Goal: Task Accomplishment & Management: Complete application form

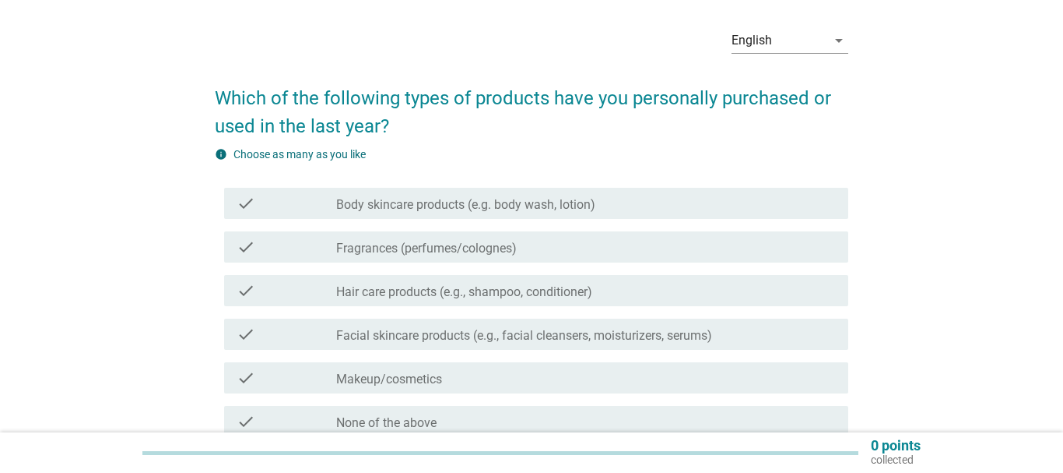
scroll to position [79, 0]
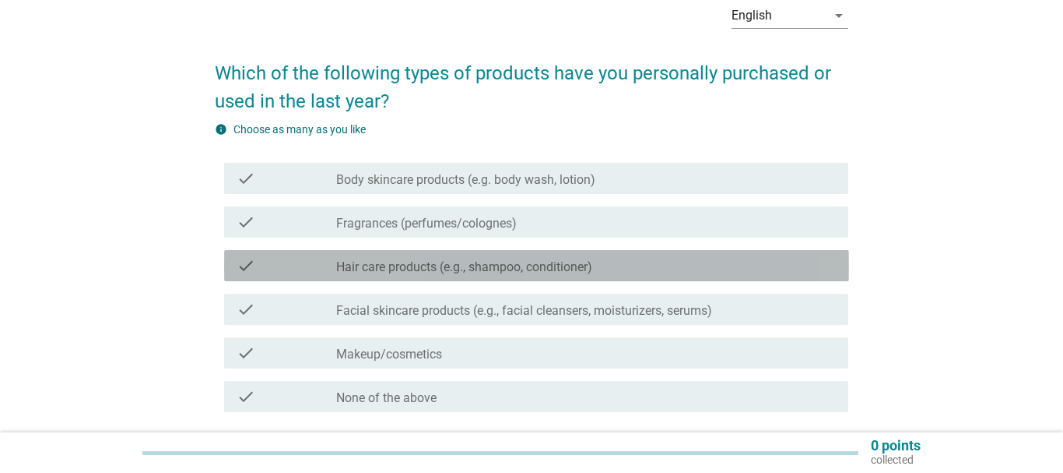
click at [383, 275] on div "check check_box_outline_blank Hair care products (e.g., shampoo, conditioner)" at bounding box center [536, 265] width 625 height 31
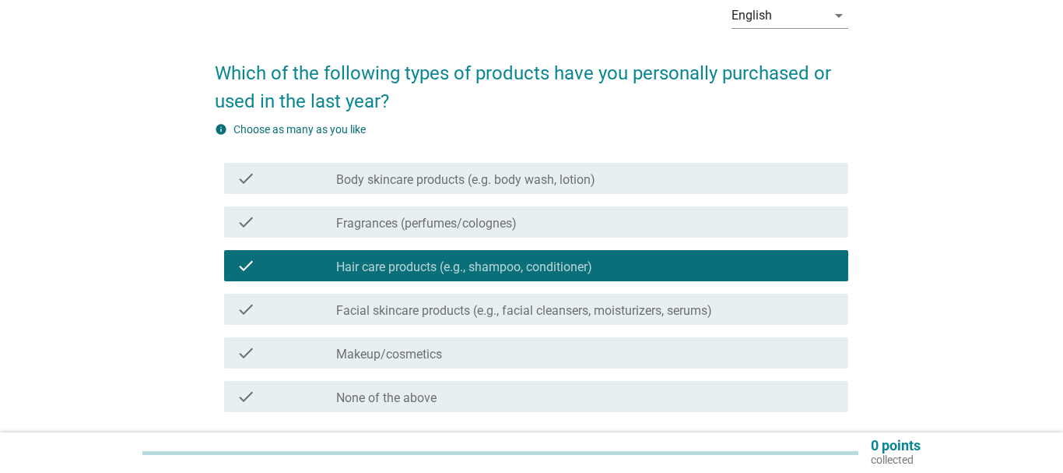
click at [392, 318] on label "Facial skincare products (e.g., facial cleansers, moisturizers, serums)" at bounding box center [524, 311] width 376 height 16
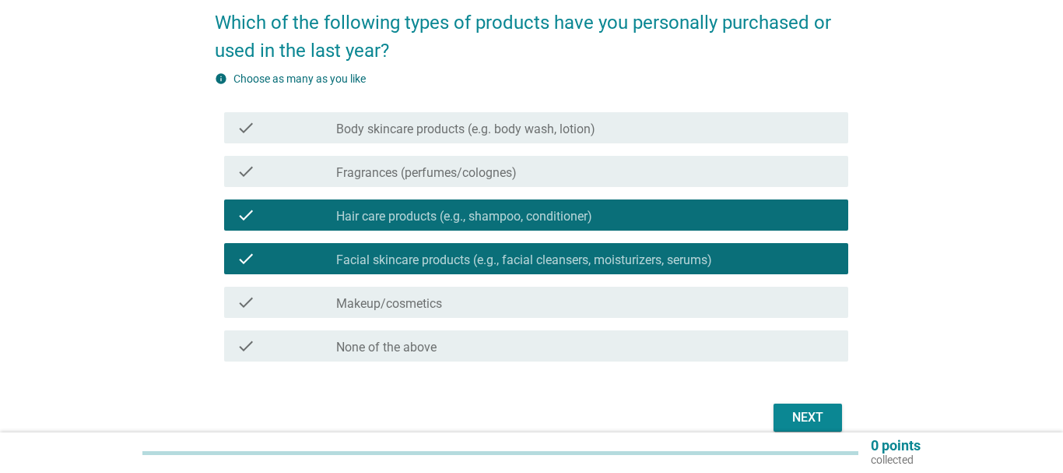
scroll to position [159, 0]
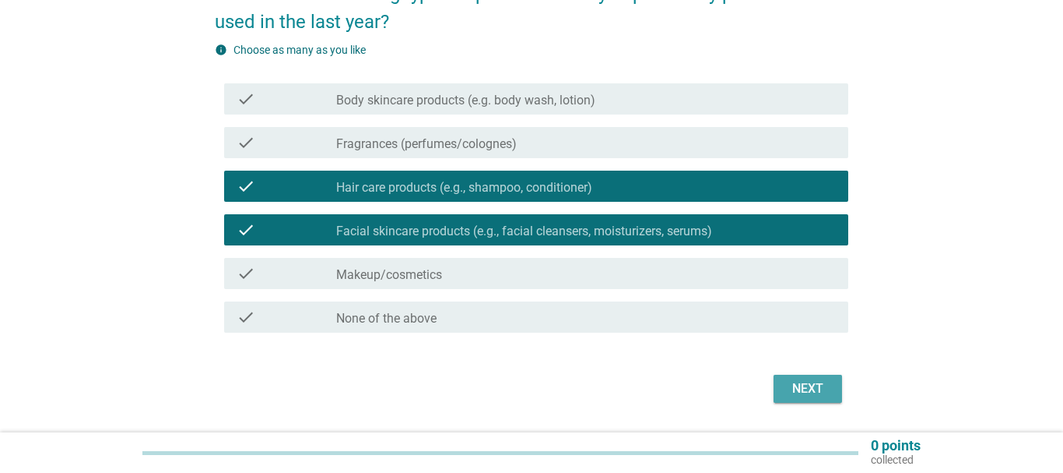
click at [807, 379] on div "Next" at bounding box center [808, 388] width 44 height 19
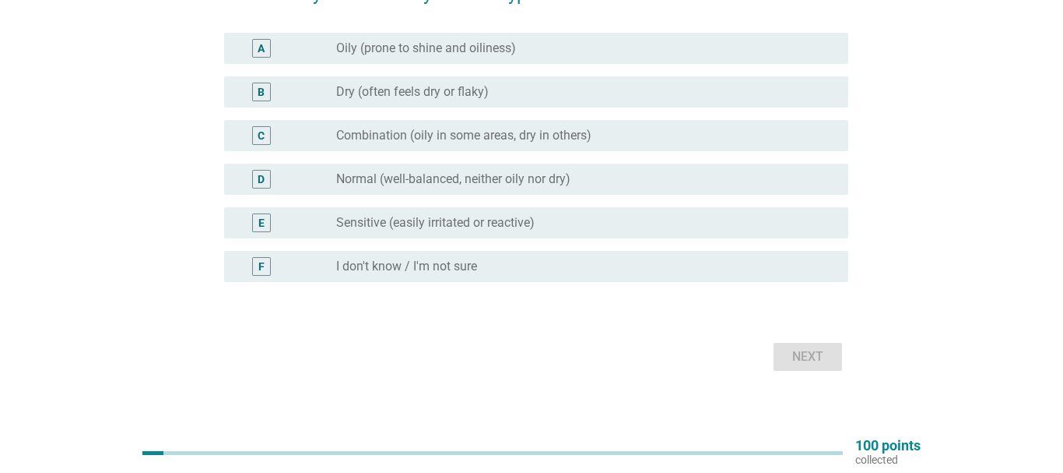
click at [410, 246] on div "F radio_button_unchecked I don't know / I'm not sure" at bounding box center [532, 266] width 634 height 44
click at [408, 262] on label "I don't know / I'm not sure" at bounding box center [406, 266] width 141 height 16
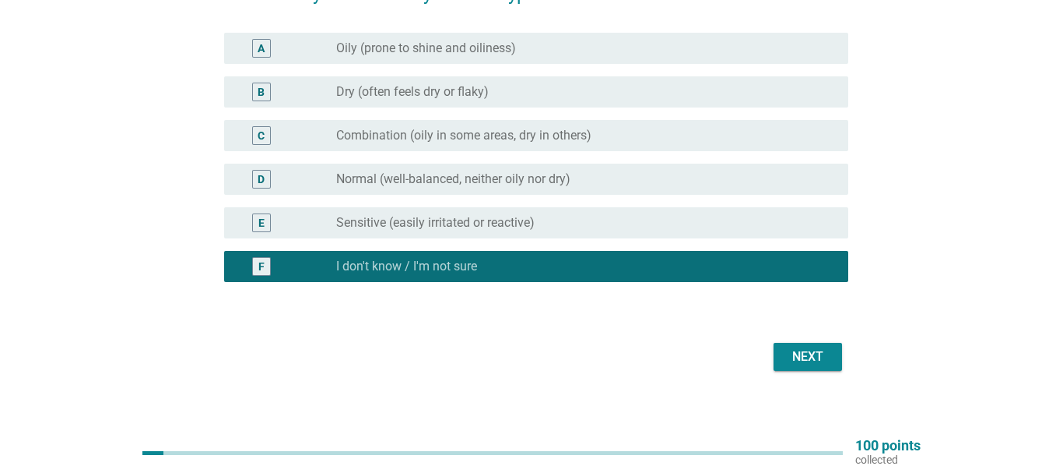
click at [816, 355] on div "Next" at bounding box center [808, 356] width 44 height 19
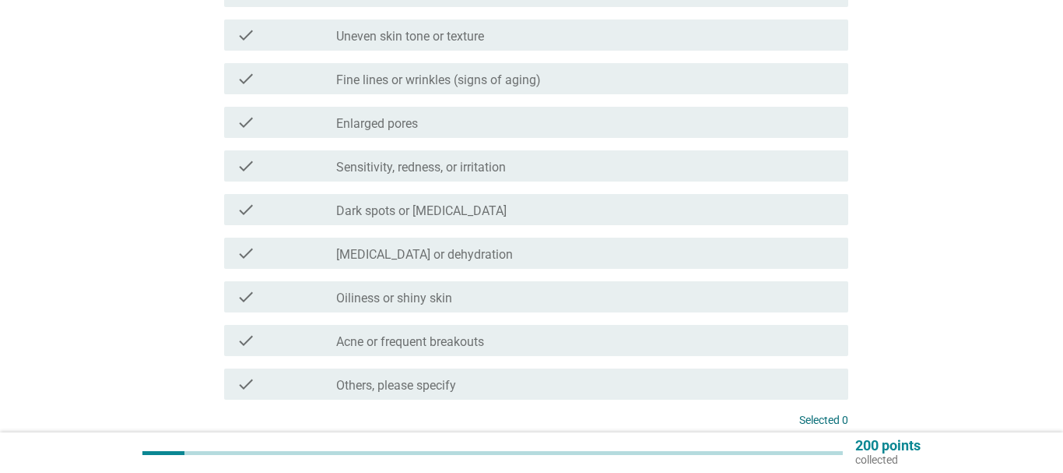
scroll to position [318, 0]
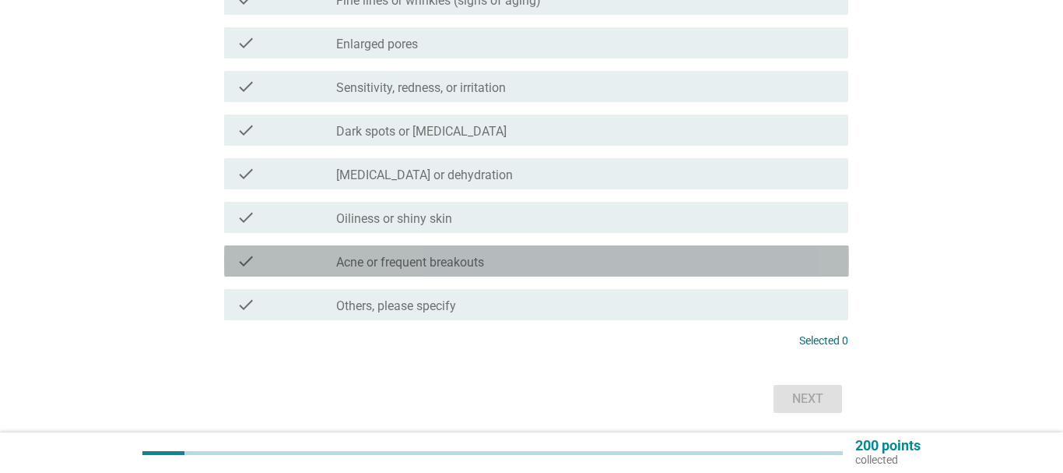
click at [459, 262] on label "Acne or frequent breakouts" at bounding box center [410, 263] width 148 height 16
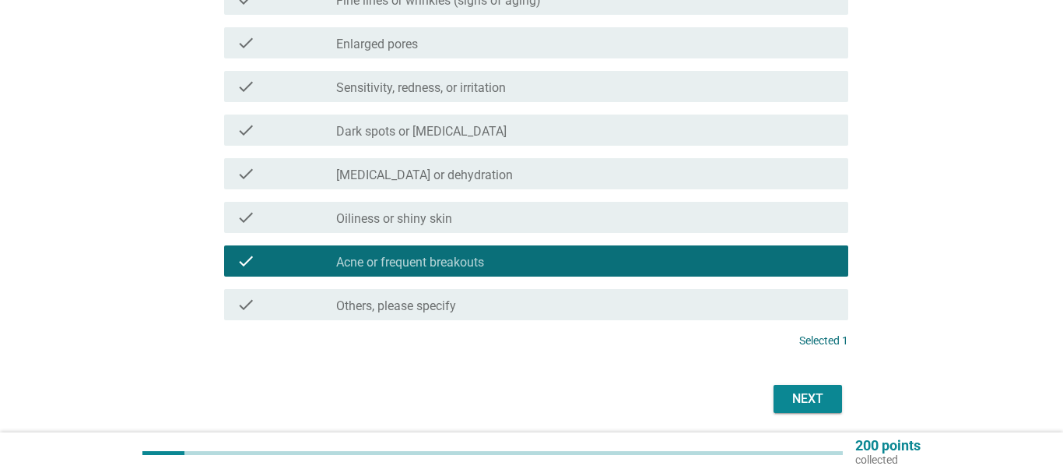
click at [817, 398] on div "Next" at bounding box center [808, 398] width 44 height 19
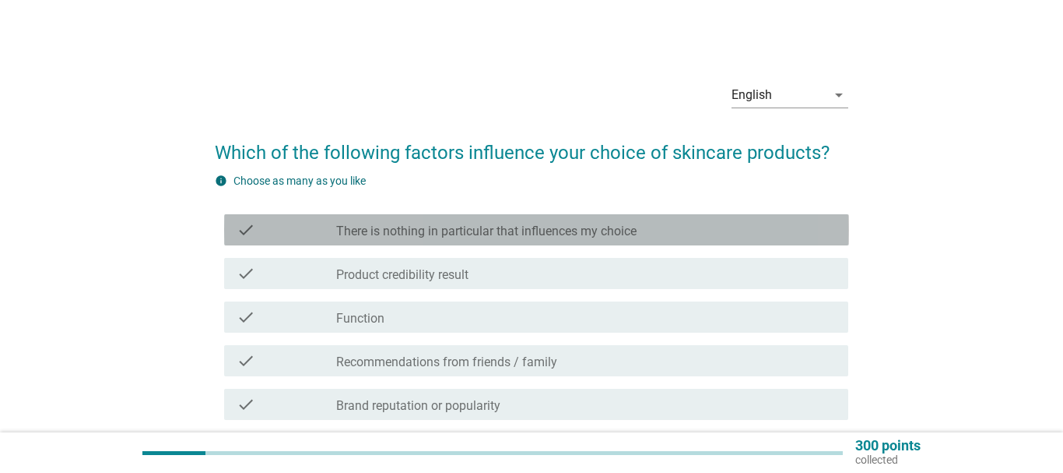
click at [501, 237] on label "There is nothing in particular that influences my choice" at bounding box center [486, 231] width 301 height 16
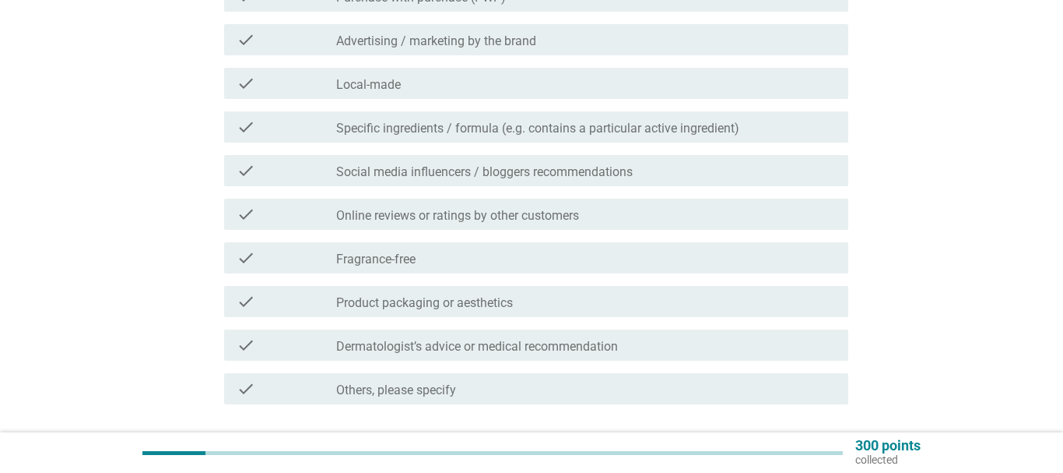
scroll to position [635, 0]
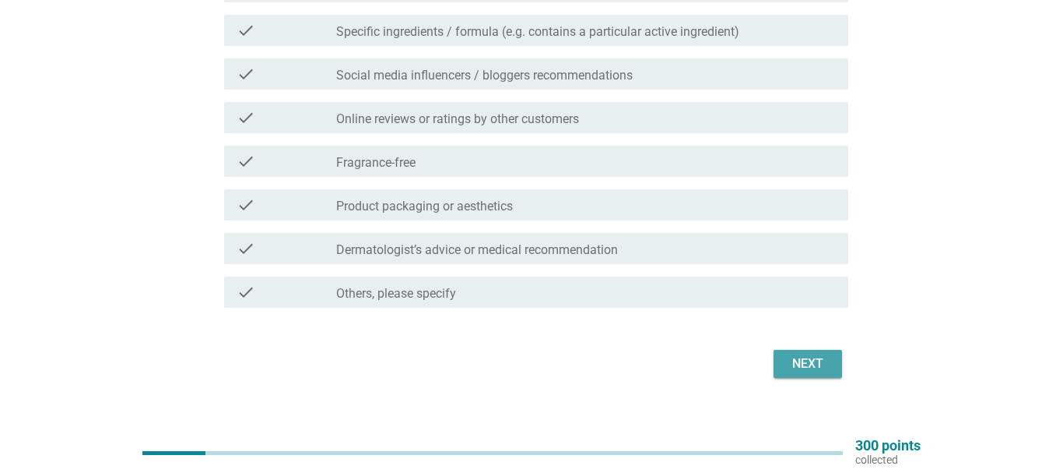
click at [801, 364] on div "Next" at bounding box center [808, 363] width 44 height 19
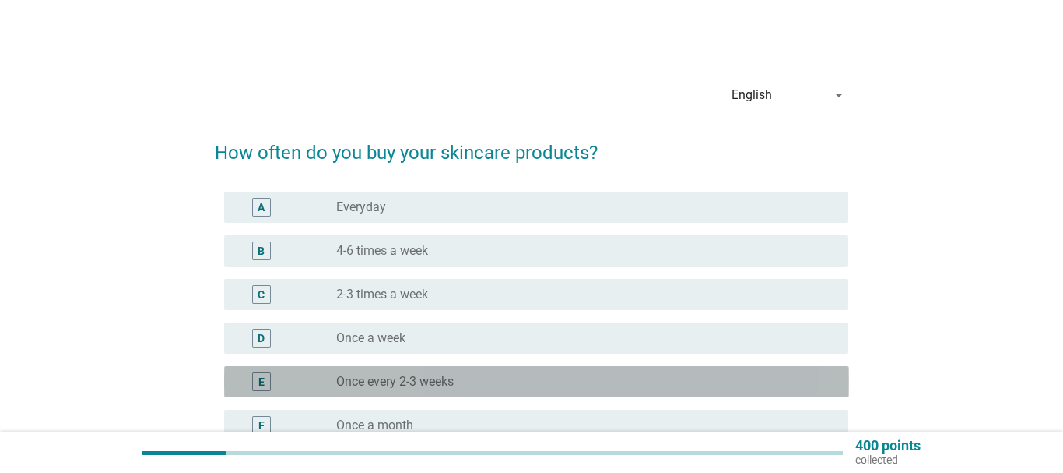
click at [452, 382] on label "Once every 2-3 weeks" at bounding box center [395, 382] width 118 height 16
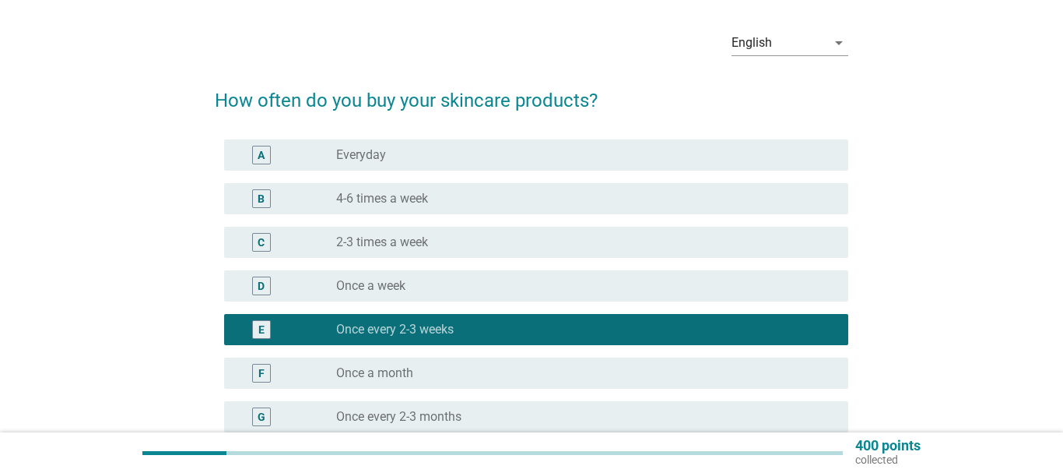
scroll to position [238, 0]
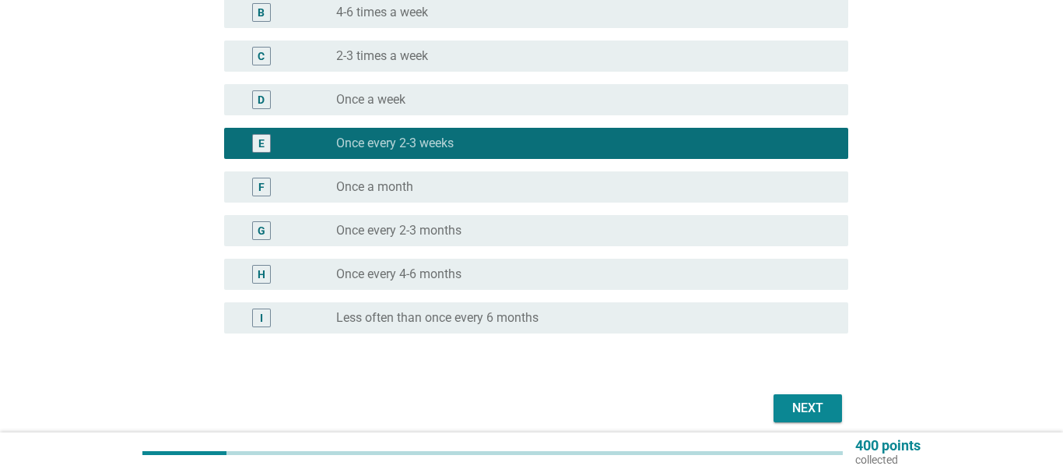
click at [438, 231] on label "Once every 2-3 months" at bounding box center [398, 231] width 125 height 16
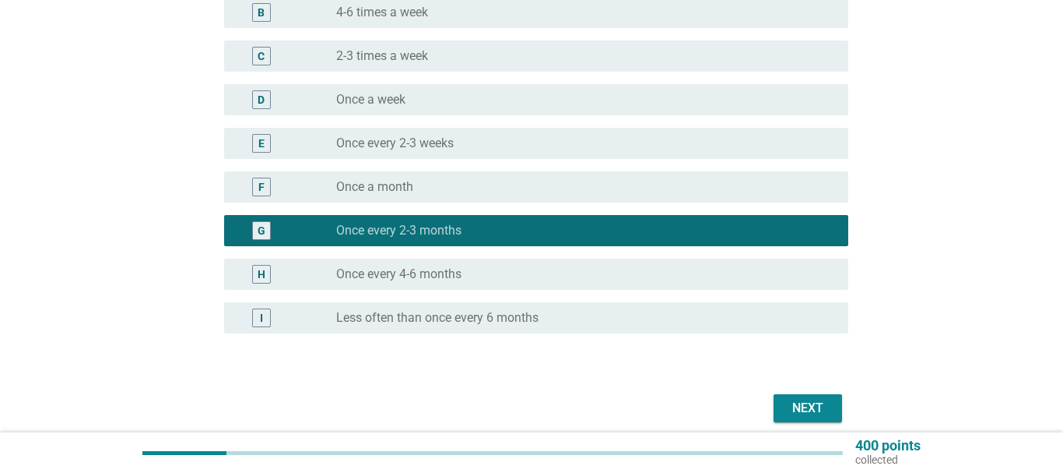
click at [797, 413] on div "Next" at bounding box center [808, 408] width 44 height 19
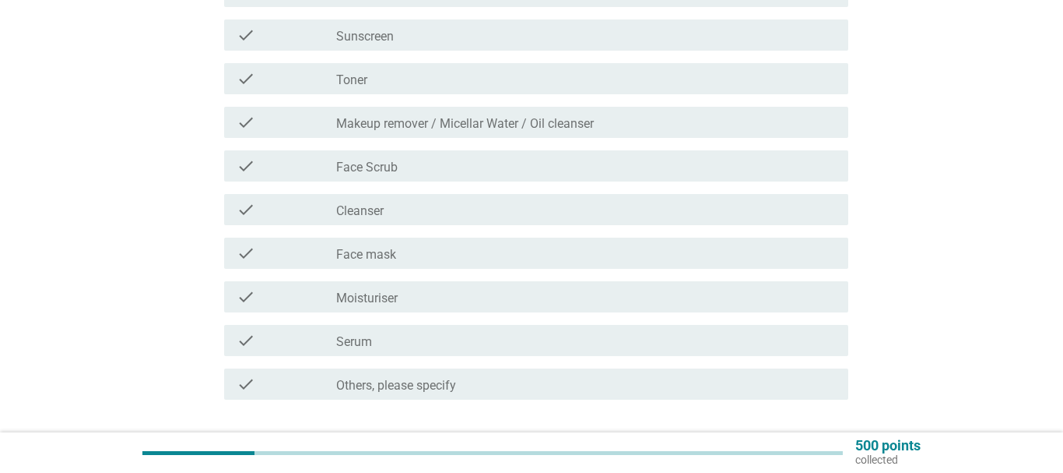
click at [402, 213] on div "check_box_outline_blank Cleanser" at bounding box center [586, 209] width 500 height 19
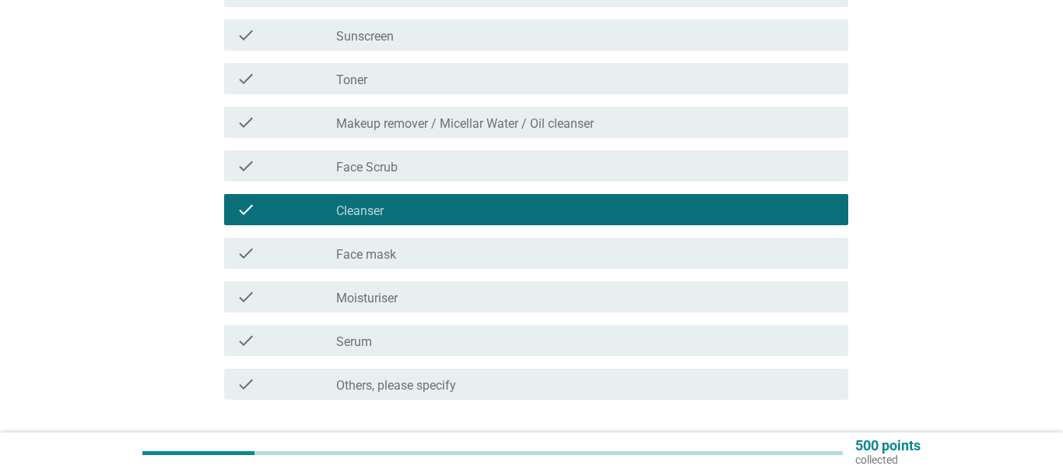
scroll to position [350, 0]
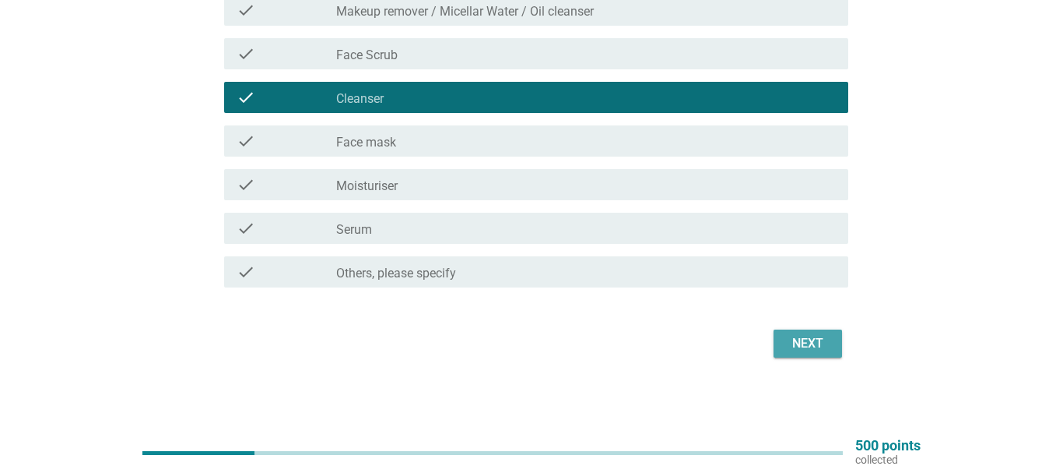
click at [817, 341] on div "Next" at bounding box center [808, 343] width 44 height 19
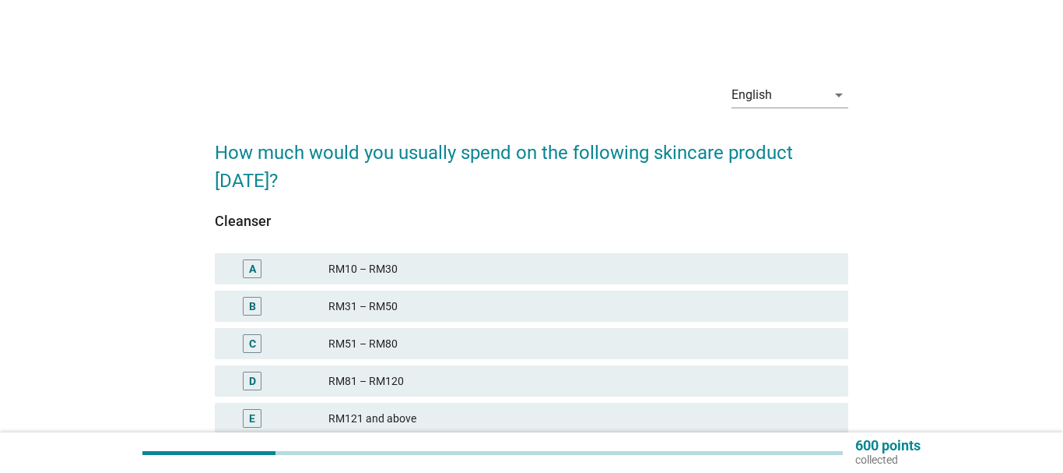
drag, startPoint x: 439, startPoint y: 306, endPoint x: 465, endPoint y: 295, distance: 27.9
click at [454, 300] on div "RM31 – RM50" at bounding box center [583, 306] width 508 height 19
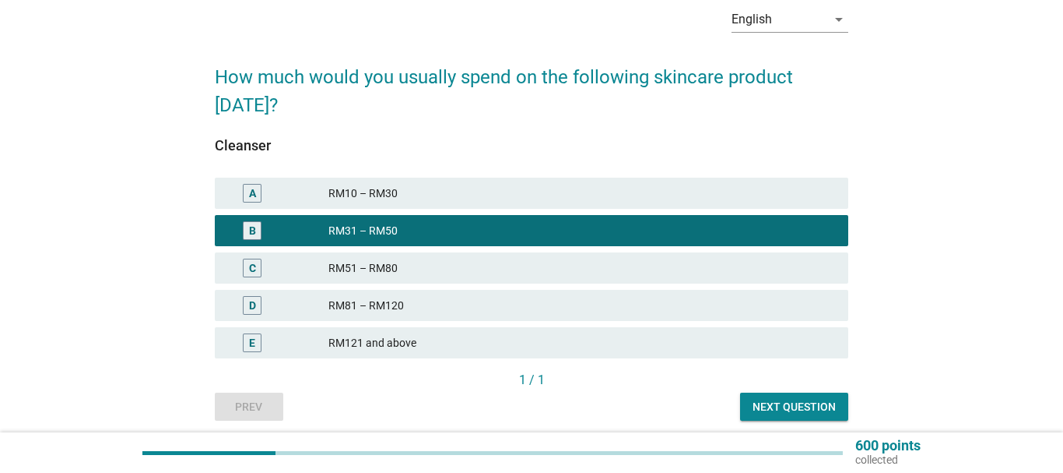
scroll to position [134, 0]
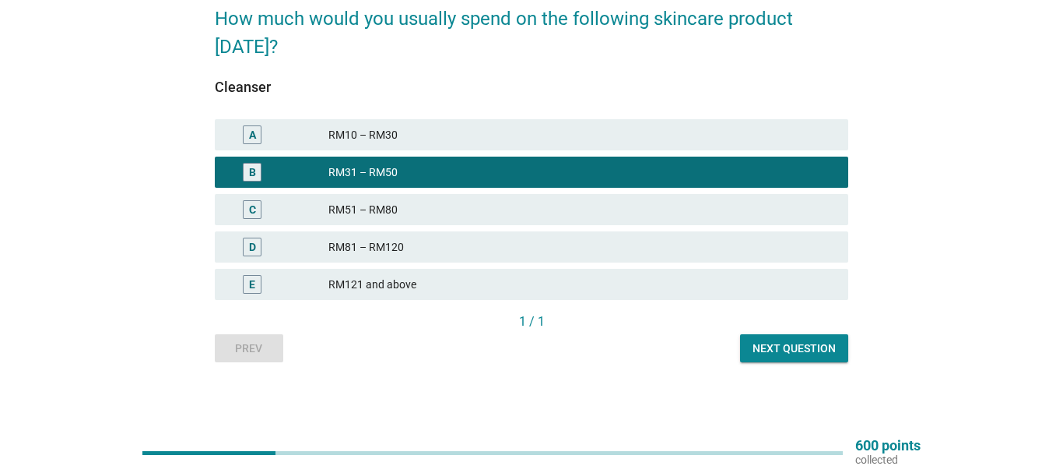
click at [806, 350] on div "Next question" at bounding box center [794, 348] width 83 height 16
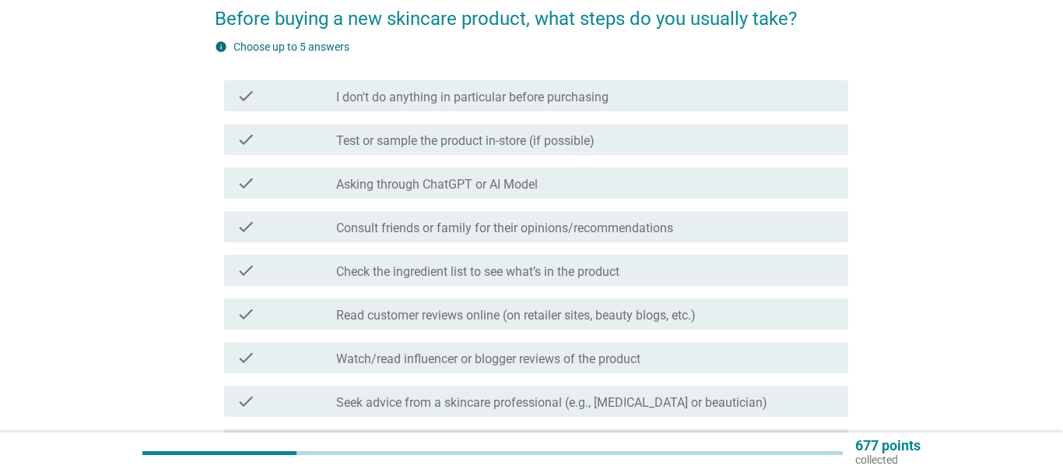
scroll to position [0, 0]
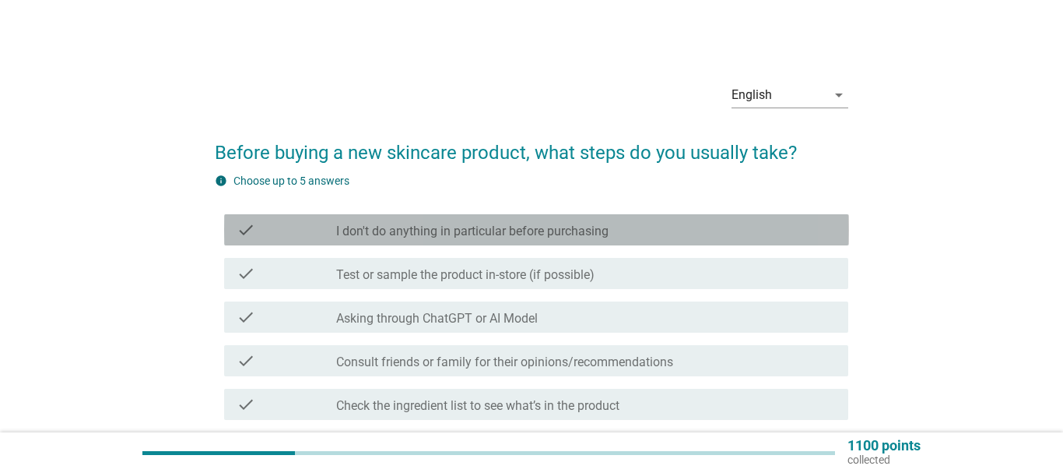
click at [637, 226] on div "check_box_outline_blank I don't do anything in particular before purchasing" at bounding box center [586, 229] width 500 height 19
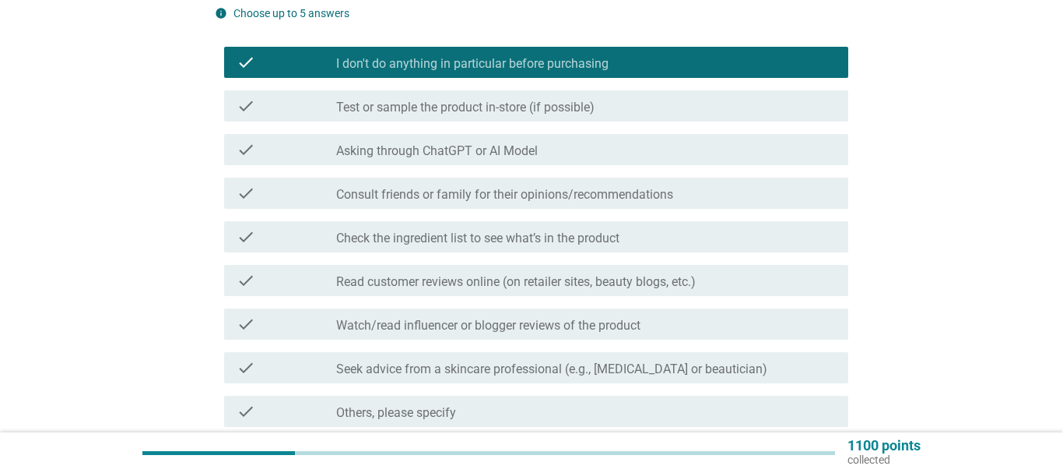
scroll to position [238, 0]
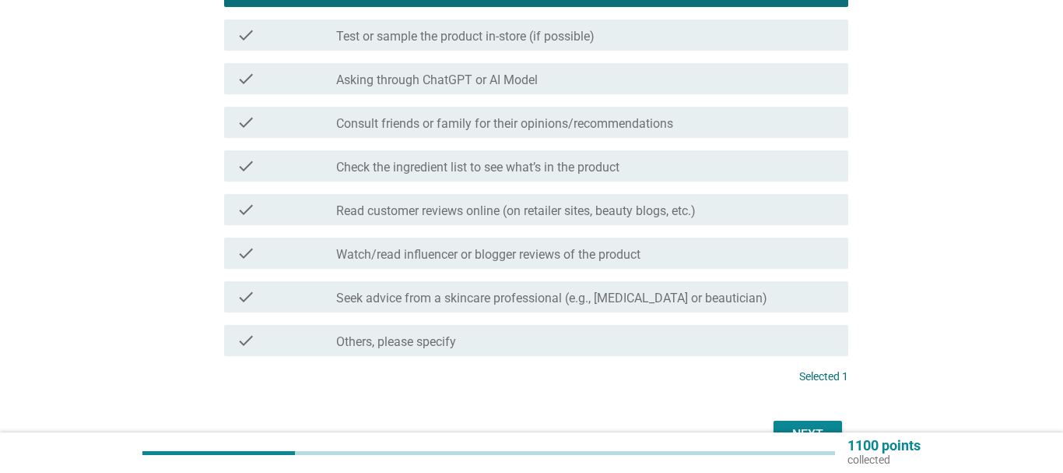
click at [823, 420] on button "Next" at bounding box center [808, 434] width 69 height 28
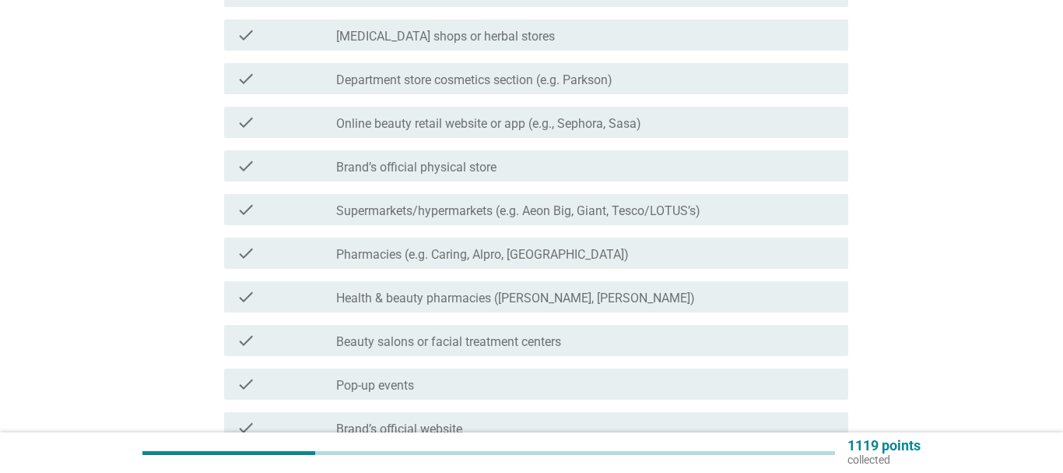
scroll to position [0, 0]
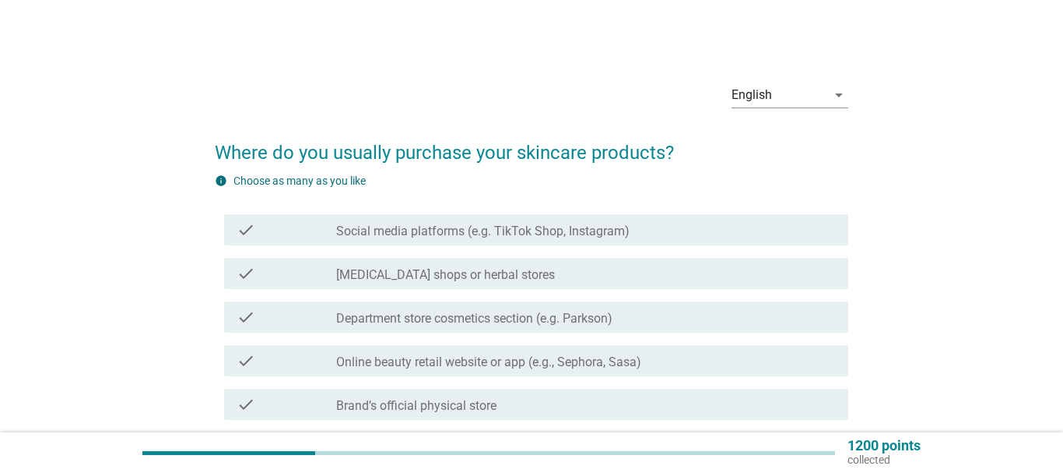
click at [515, 321] on label "Department store cosmetics section (e.g. Parkson)" at bounding box center [474, 319] width 276 height 16
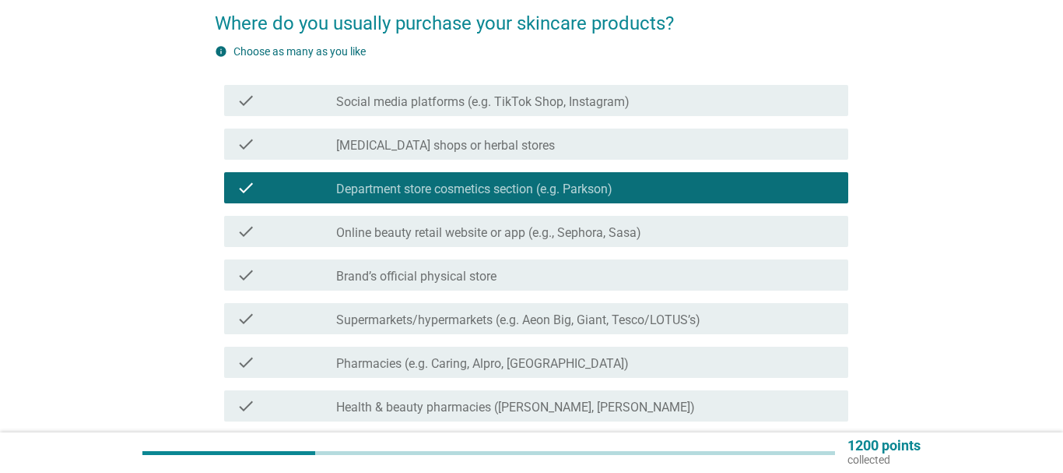
scroll to position [159, 0]
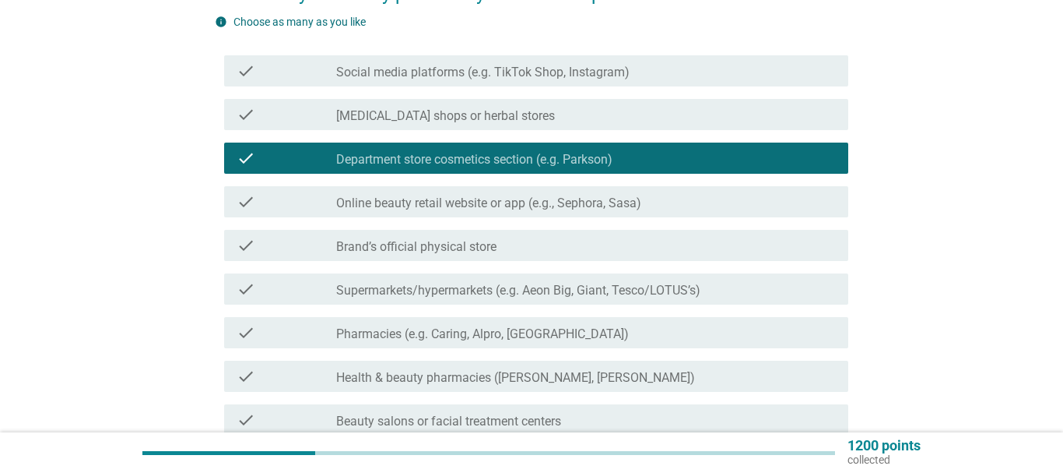
click at [549, 381] on label "Health & beauty pharmacies ([PERSON_NAME], [PERSON_NAME])" at bounding box center [515, 378] width 359 height 16
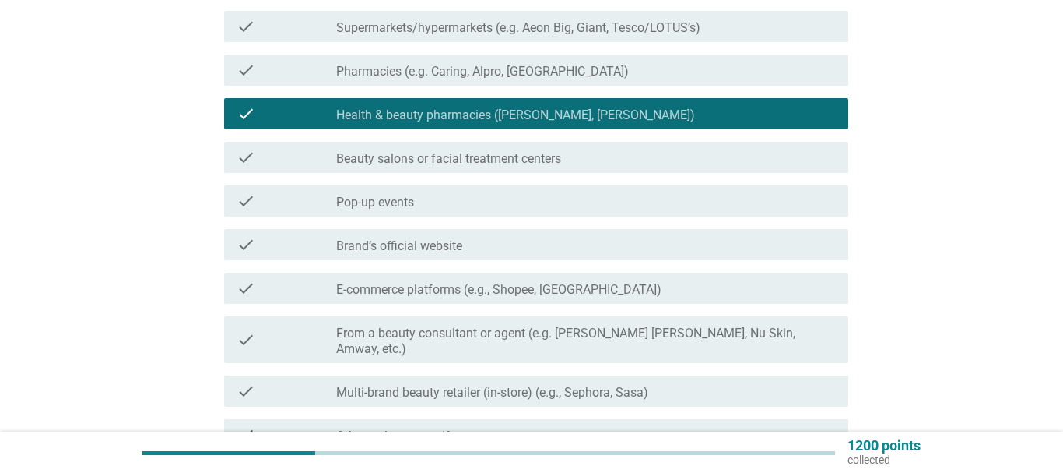
scroll to position [556, 0]
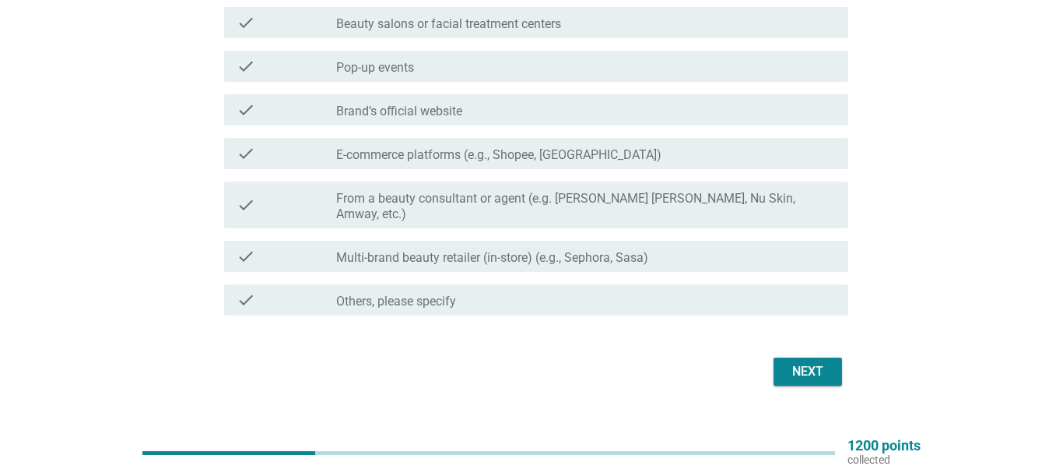
click at [810, 362] on div "Next" at bounding box center [808, 371] width 44 height 19
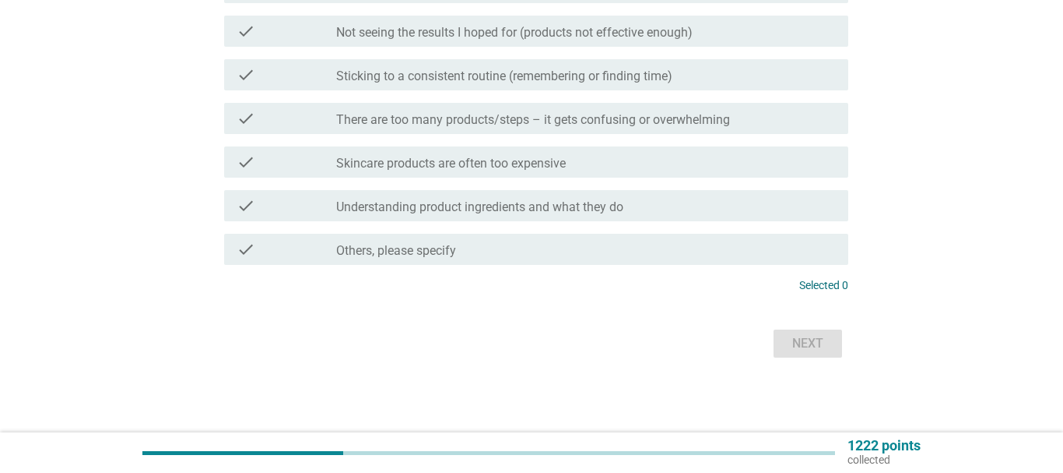
scroll to position [0, 0]
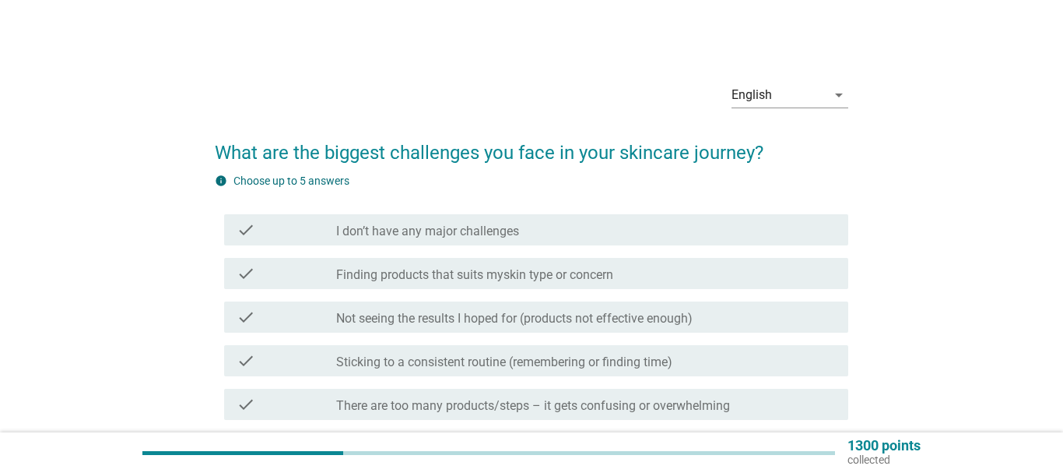
click at [500, 227] on label "I don’t have any major challenges" at bounding box center [427, 231] width 183 height 16
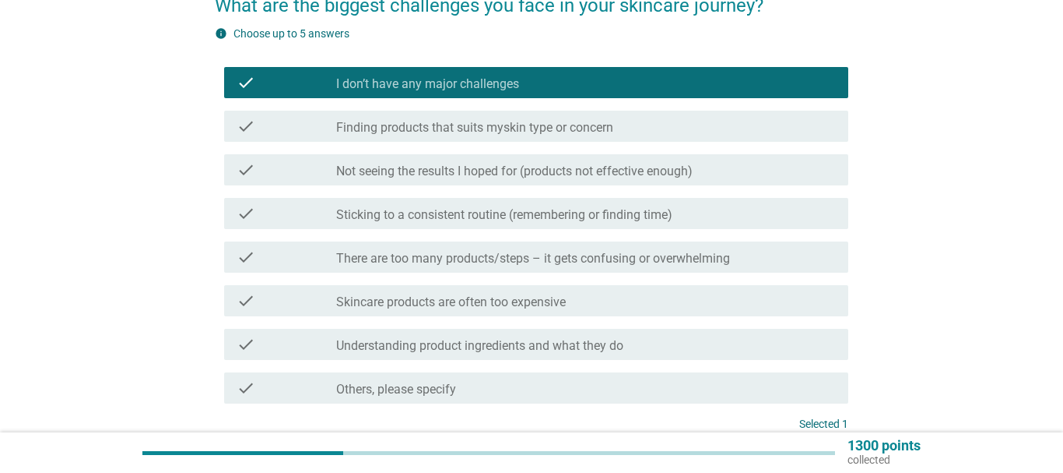
scroll to position [238, 0]
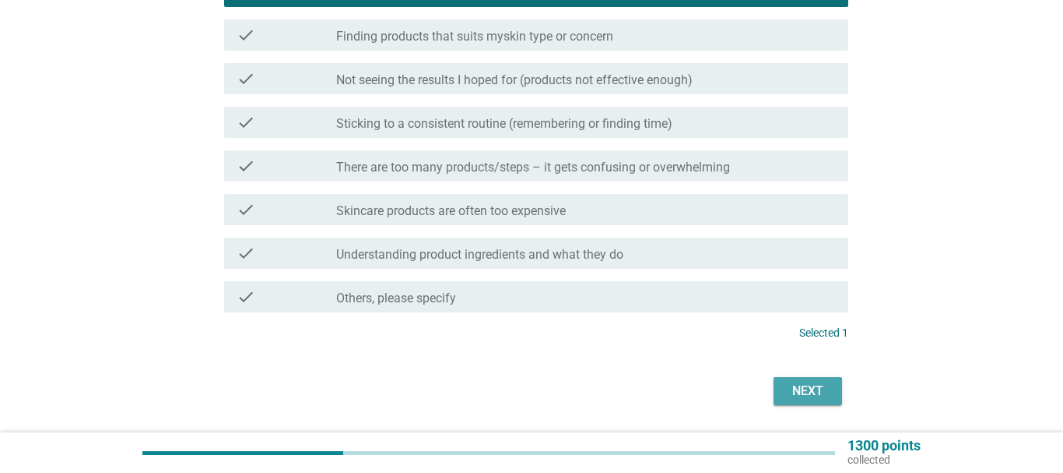
click at [802, 395] on div "Next" at bounding box center [808, 390] width 44 height 19
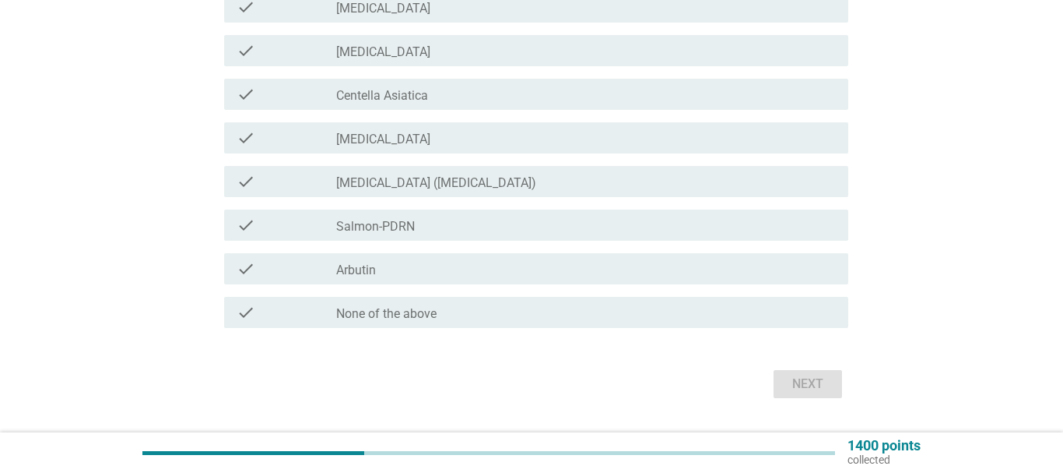
scroll to position [509, 0]
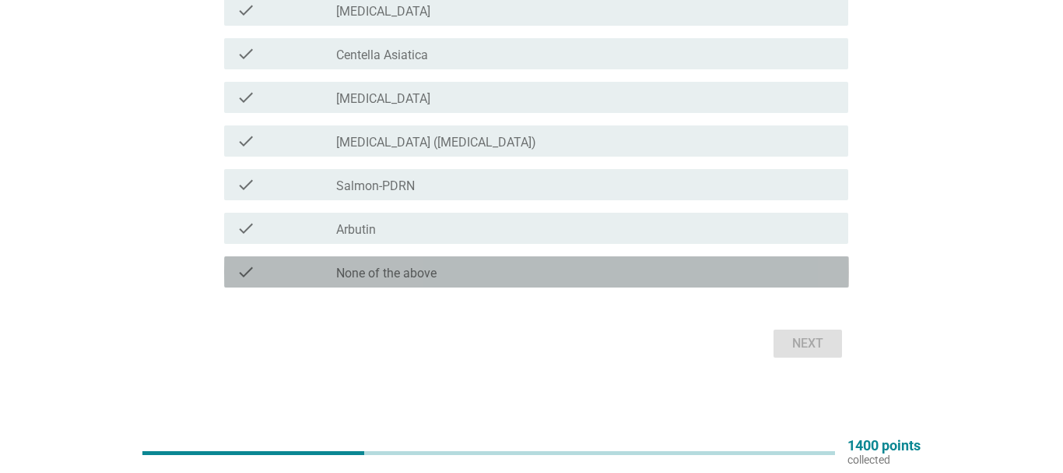
click at [505, 263] on div "check_box_outline_blank None of the above" at bounding box center [586, 271] width 500 height 19
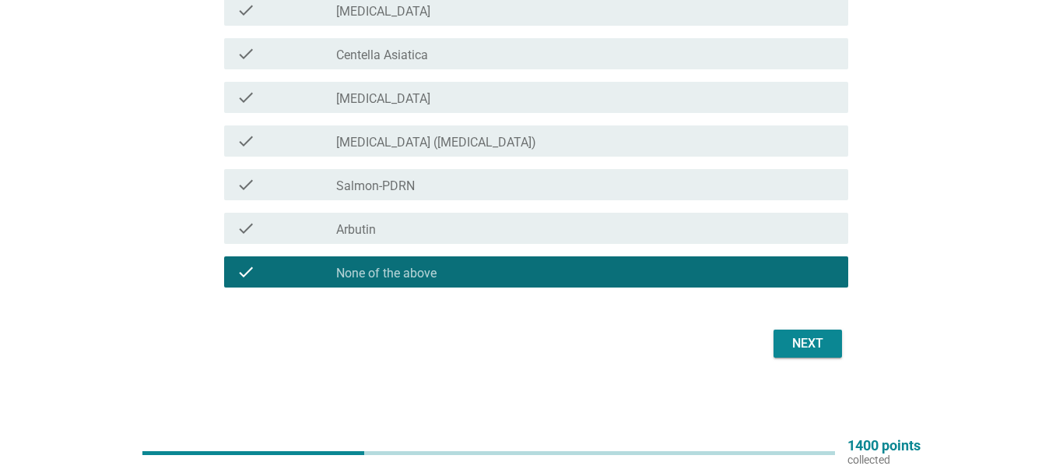
click at [800, 341] on div "Next" at bounding box center [808, 343] width 44 height 19
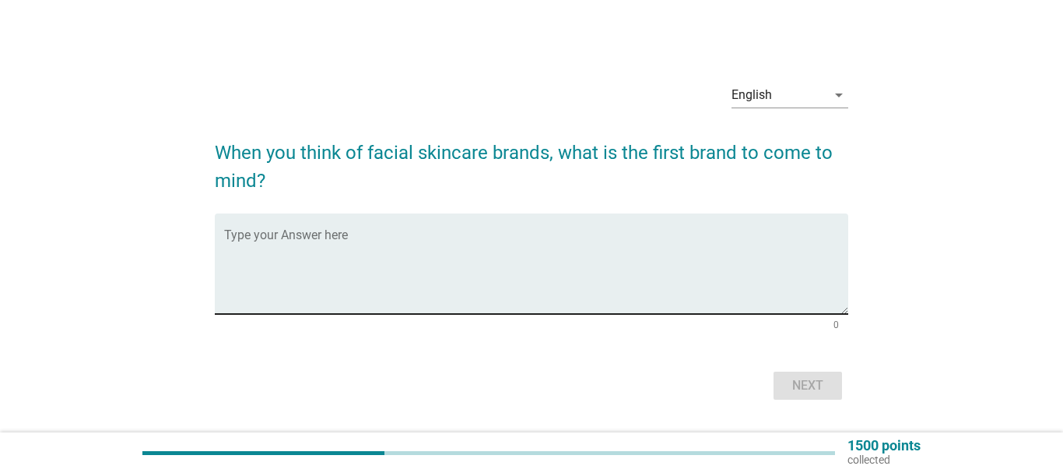
click at [407, 296] on textarea "Type your Answer here" at bounding box center [536, 273] width 625 height 82
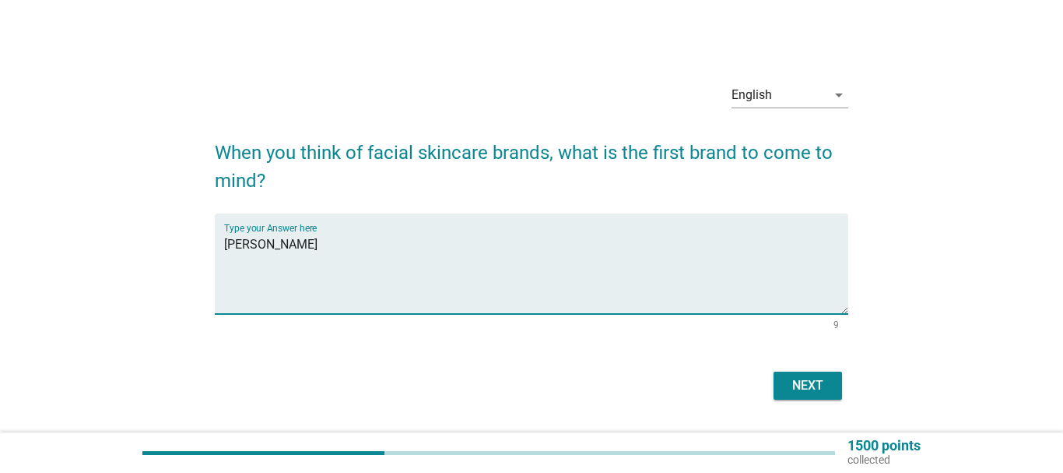
type textarea "[PERSON_NAME]"
click at [812, 393] on div "Next" at bounding box center [808, 385] width 44 height 19
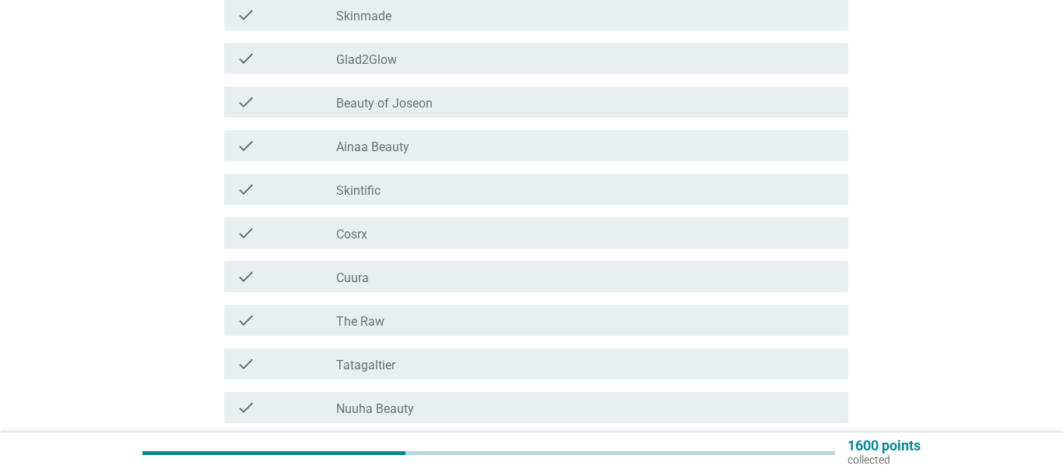
scroll to position [28, 0]
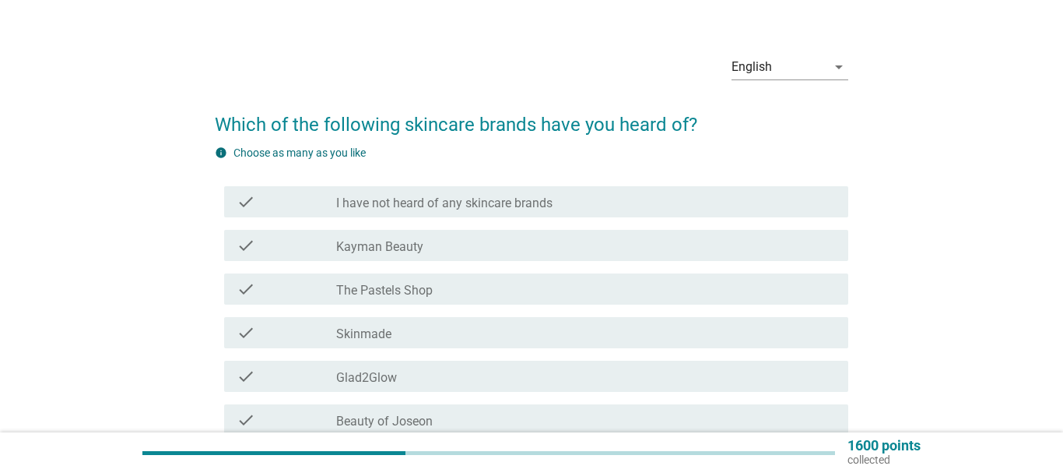
click at [471, 205] on label "I have not heard of any skincare brands" at bounding box center [444, 203] width 216 height 16
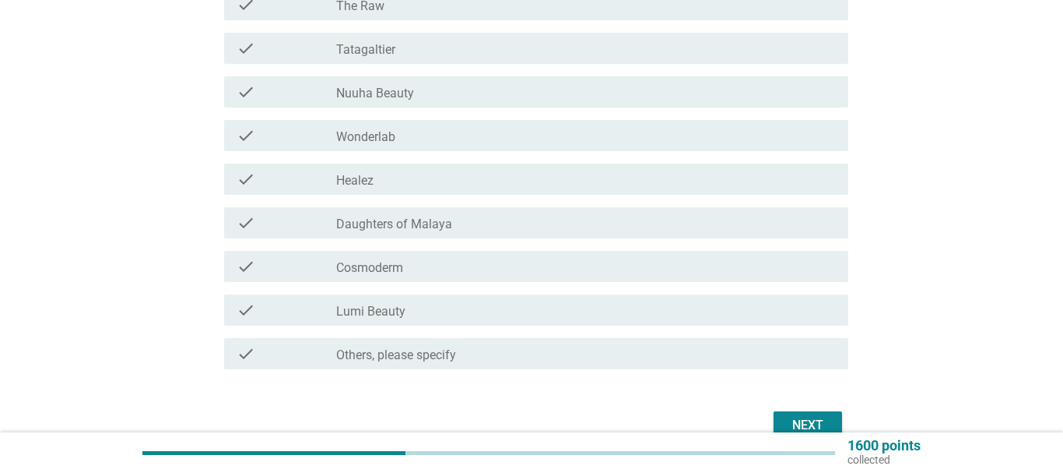
scroll to position [663, 0]
click at [817, 428] on div "Next" at bounding box center [808, 422] width 44 height 19
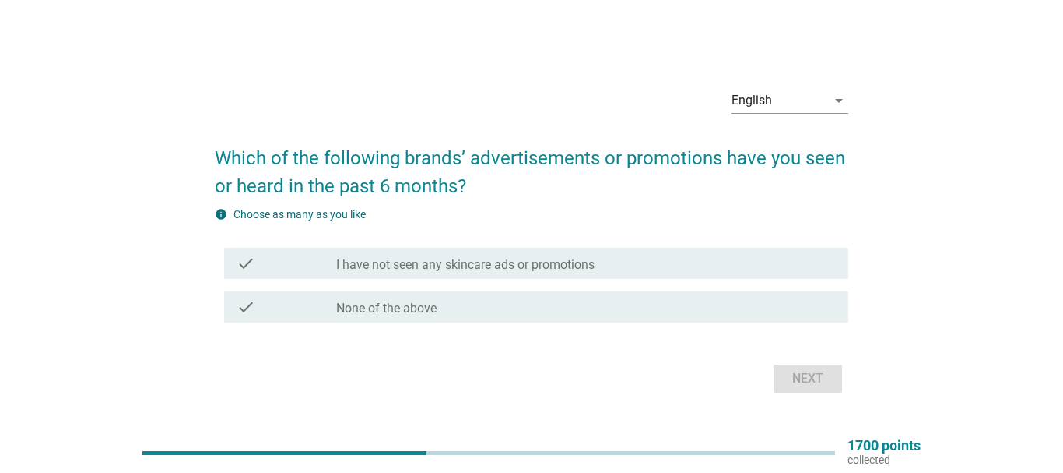
click at [445, 263] on label "I have not seen any skincare ads or promotions" at bounding box center [465, 265] width 258 height 16
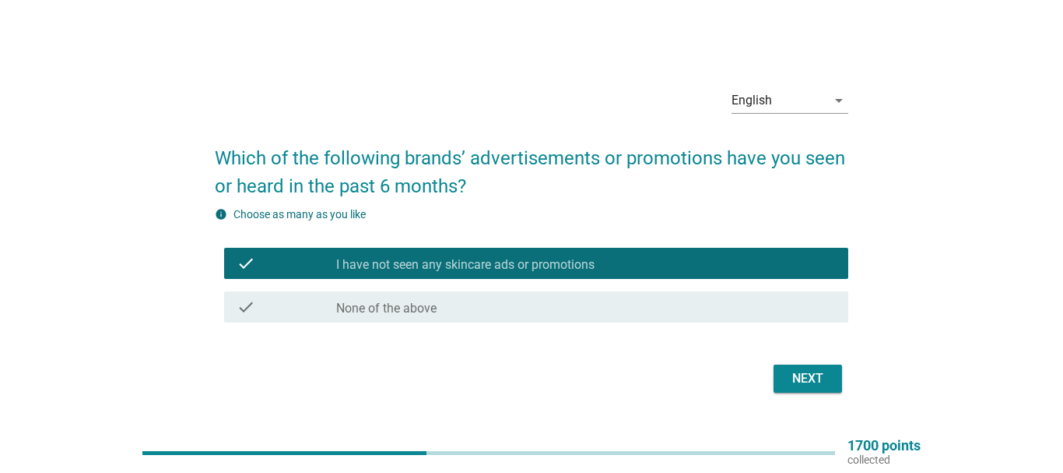
click at [815, 381] on div "Next" at bounding box center [808, 378] width 44 height 19
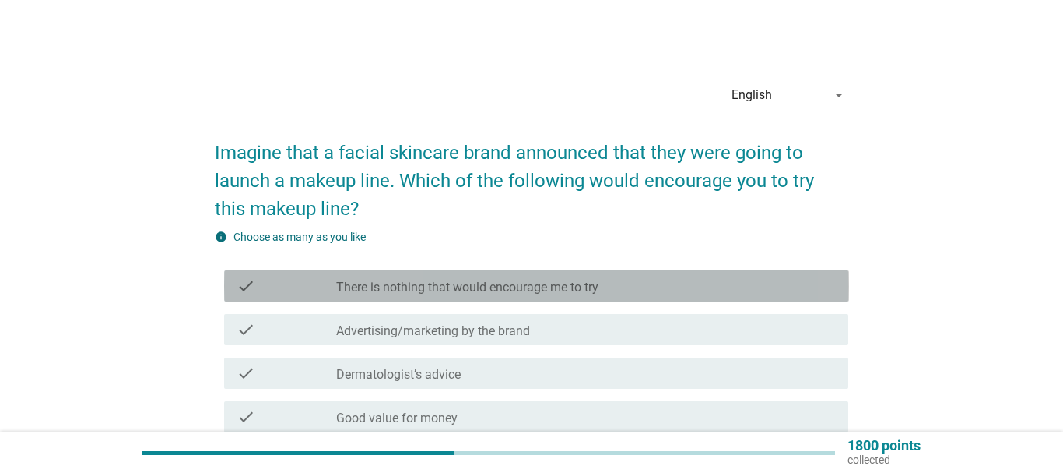
click at [483, 286] on label "There is nothing that would encourage me to try" at bounding box center [467, 287] width 262 height 16
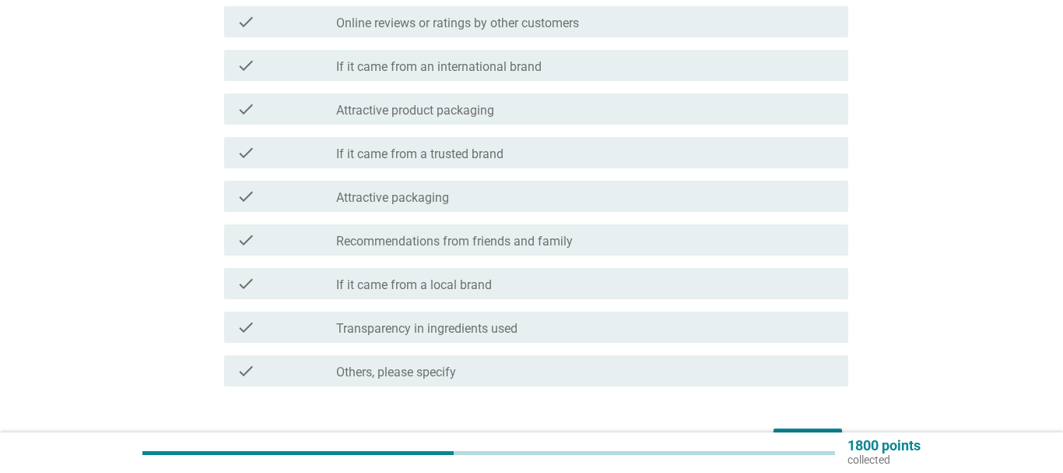
scroll to position [668, 0]
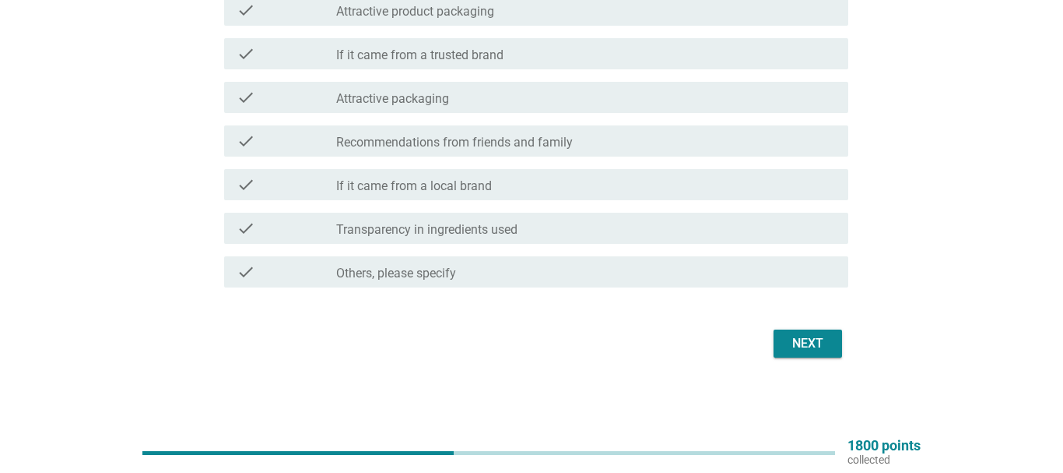
click at [821, 343] on div "Next" at bounding box center [808, 343] width 44 height 19
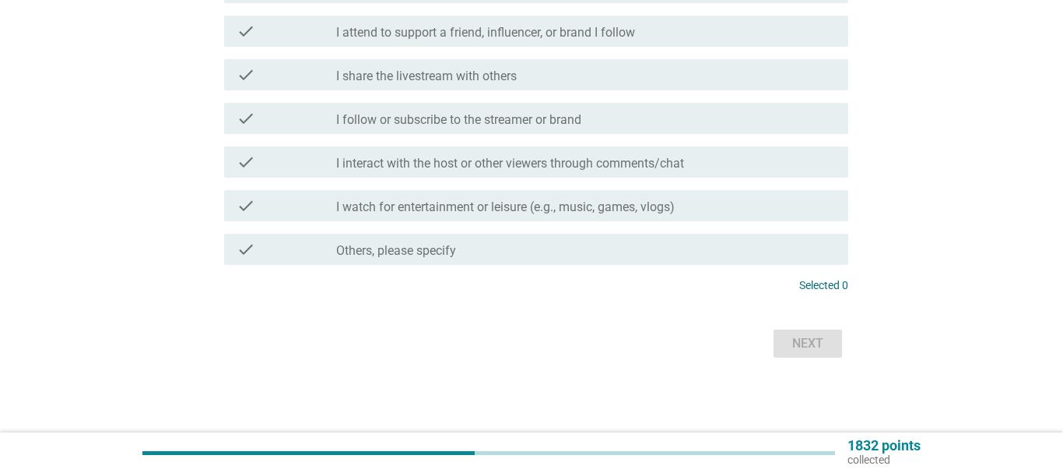
scroll to position [0, 0]
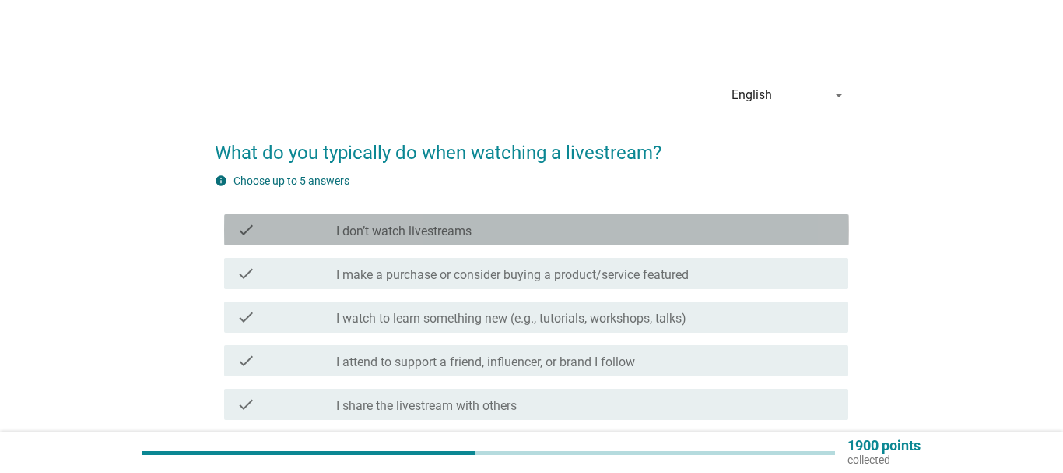
click at [464, 228] on label "I don’t watch livestreams" at bounding box center [403, 231] width 135 height 16
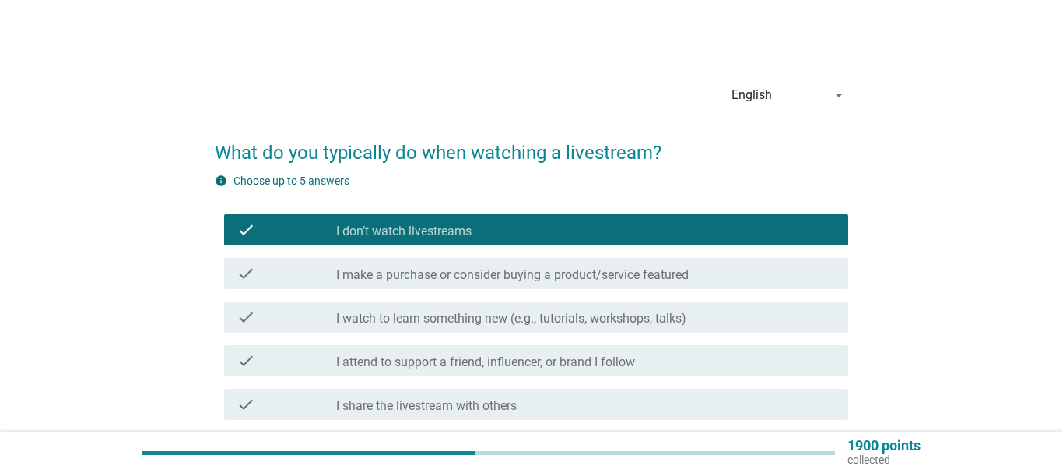
scroll to position [329, 0]
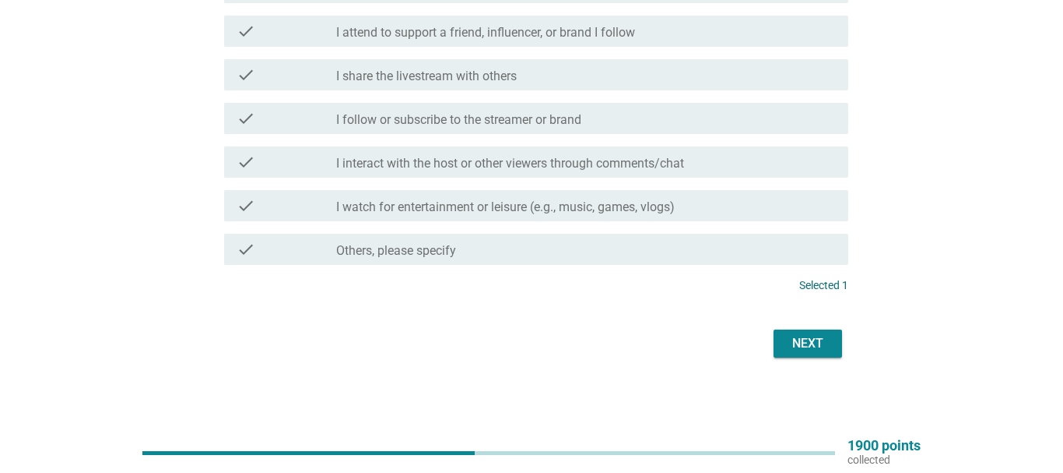
click at [806, 337] on div "Next" at bounding box center [808, 343] width 44 height 19
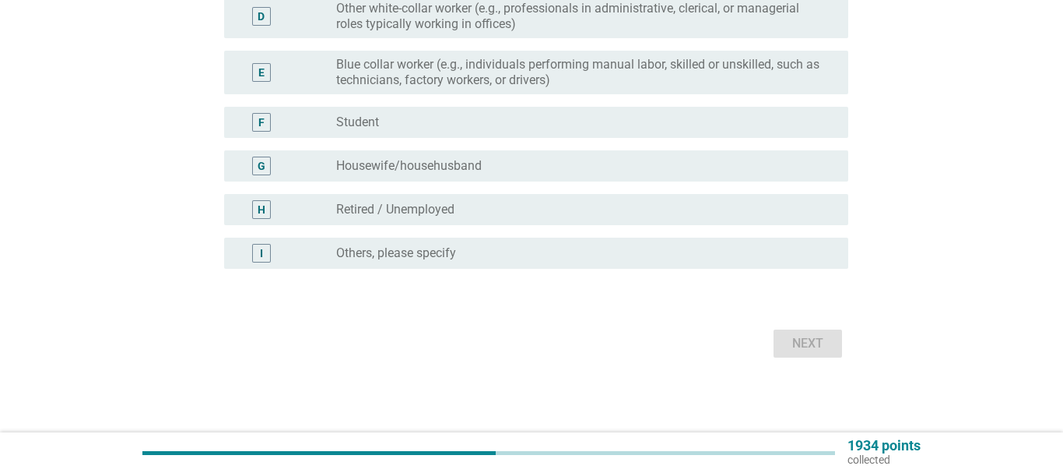
scroll to position [0, 0]
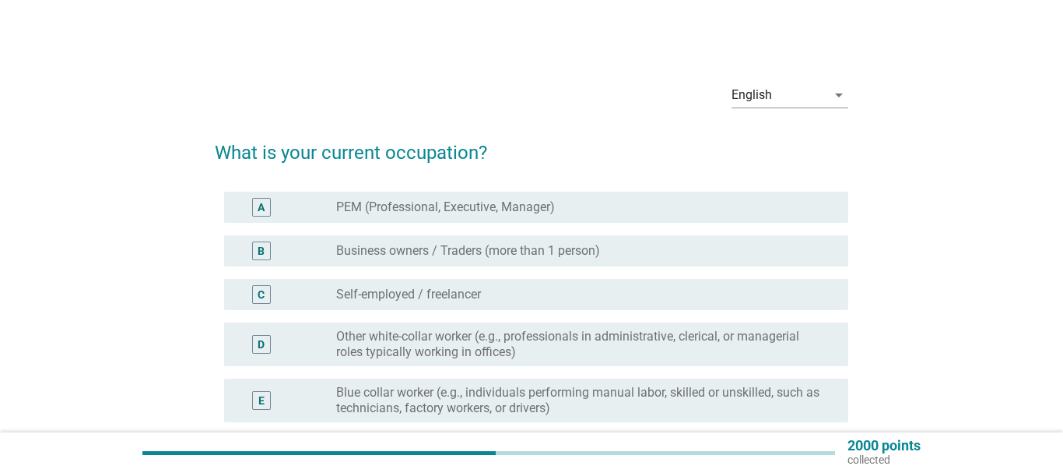
click at [559, 350] on label "Other white-collar worker (e.g., professionals in administrative, clerical, or …" at bounding box center [579, 344] width 487 height 31
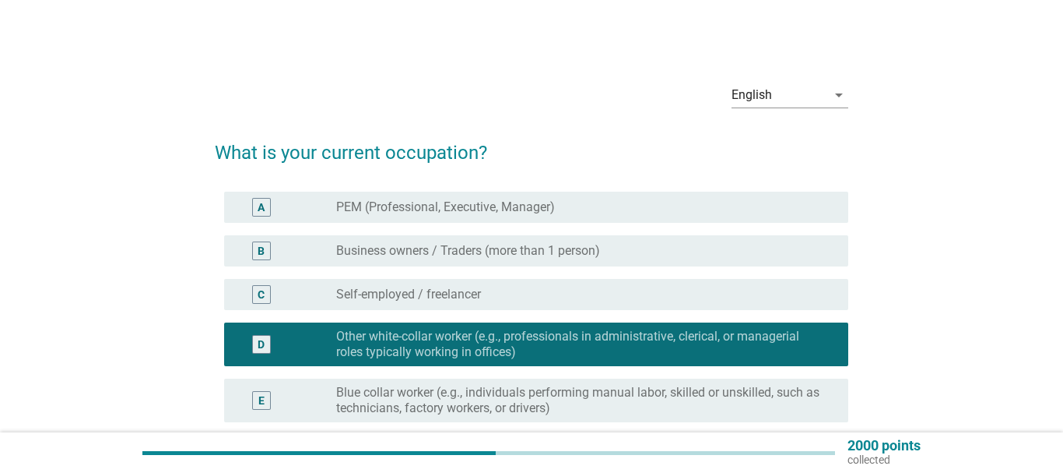
scroll to position [318, 0]
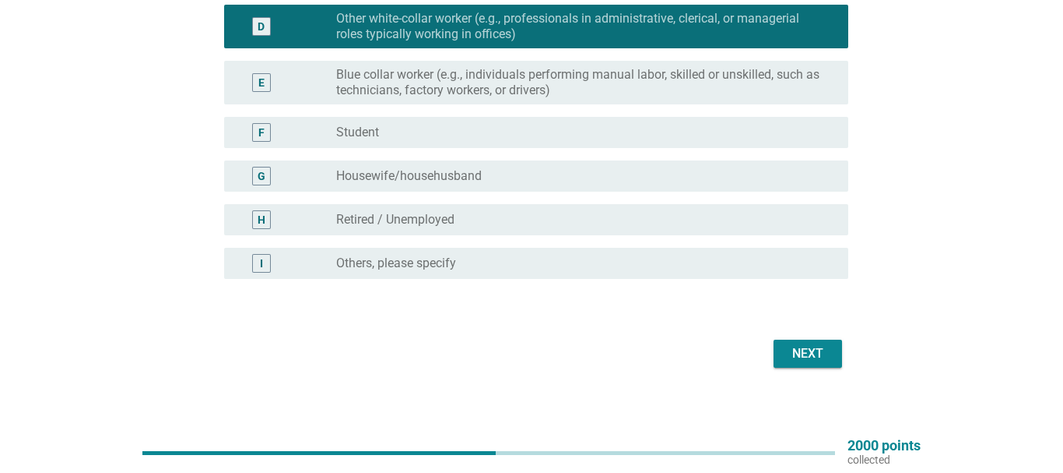
click at [807, 348] on div "Next" at bounding box center [808, 353] width 44 height 19
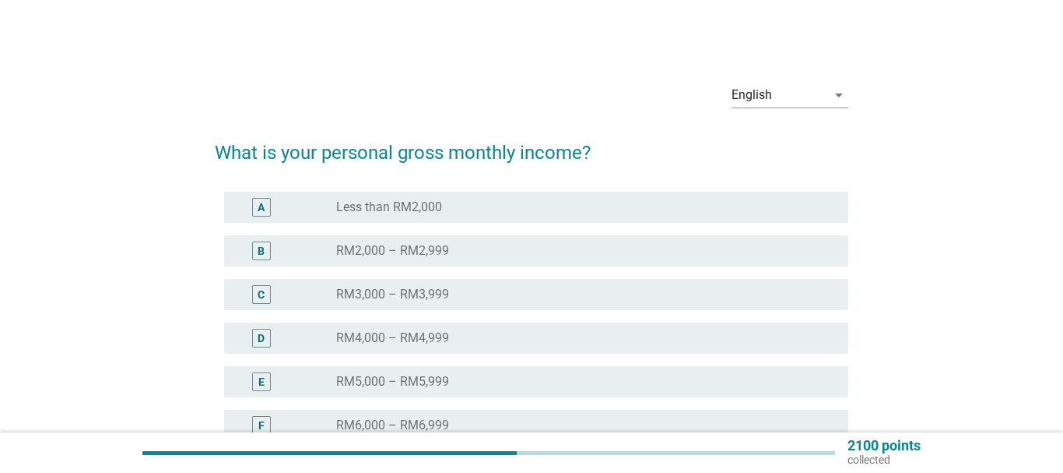
click at [432, 374] on label "RM5,000 – RM5,999" at bounding box center [392, 382] width 113 height 16
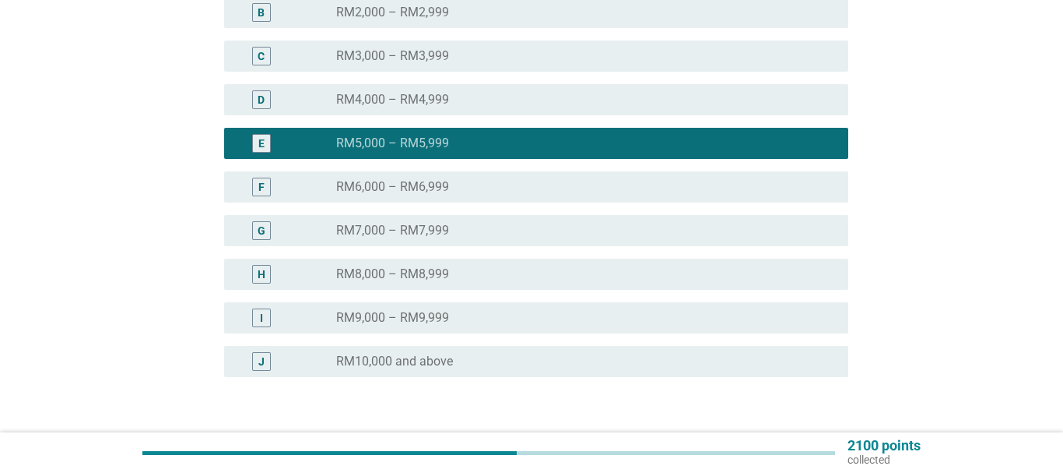
scroll to position [346, 0]
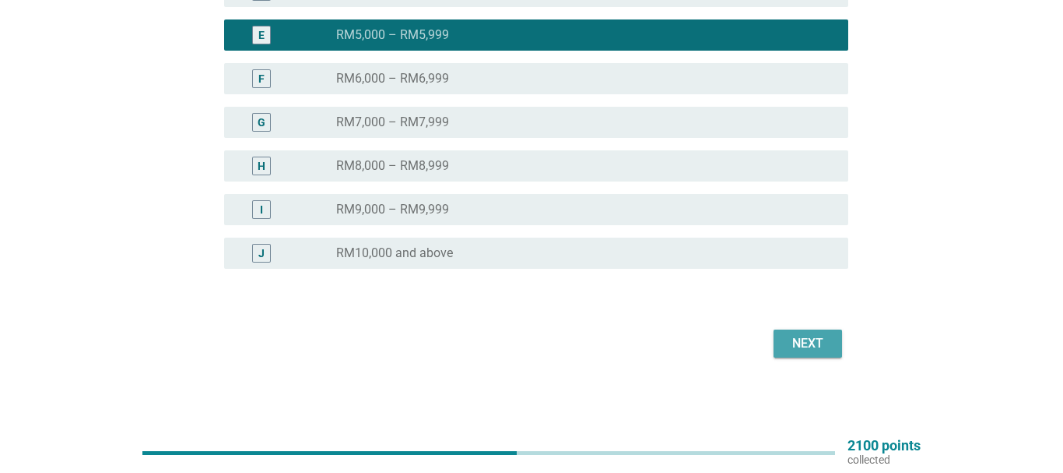
click at [799, 337] on div "Next" at bounding box center [808, 343] width 44 height 19
